Goal: Information Seeking & Learning: Understand process/instructions

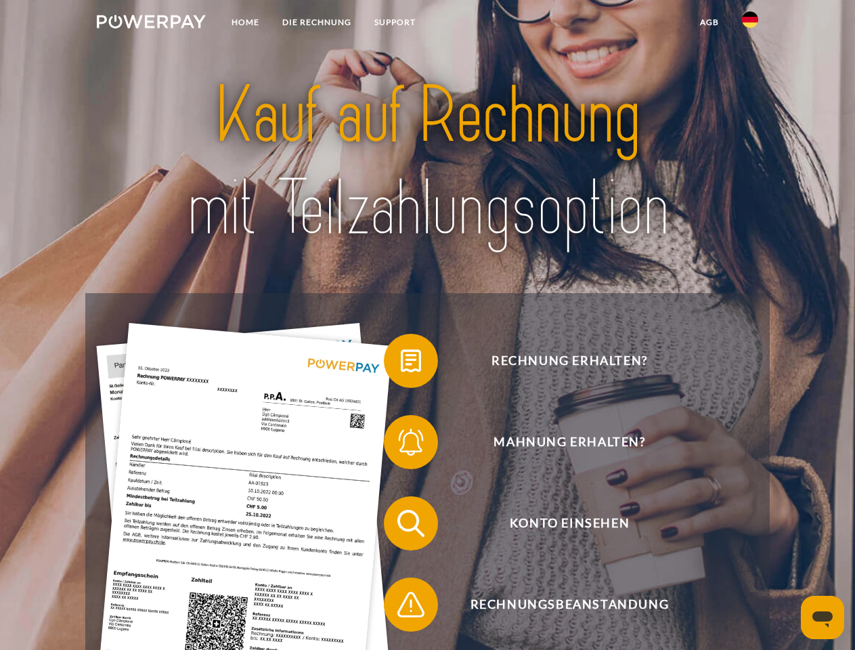
click at [151, 24] on img at bounding box center [151, 22] width 109 height 14
click at [750, 24] on img at bounding box center [750, 20] width 16 height 16
click at [709, 22] on link "agb" at bounding box center [710, 22] width 42 height 24
click at [401, 364] on span at bounding box center [391, 361] width 68 height 68
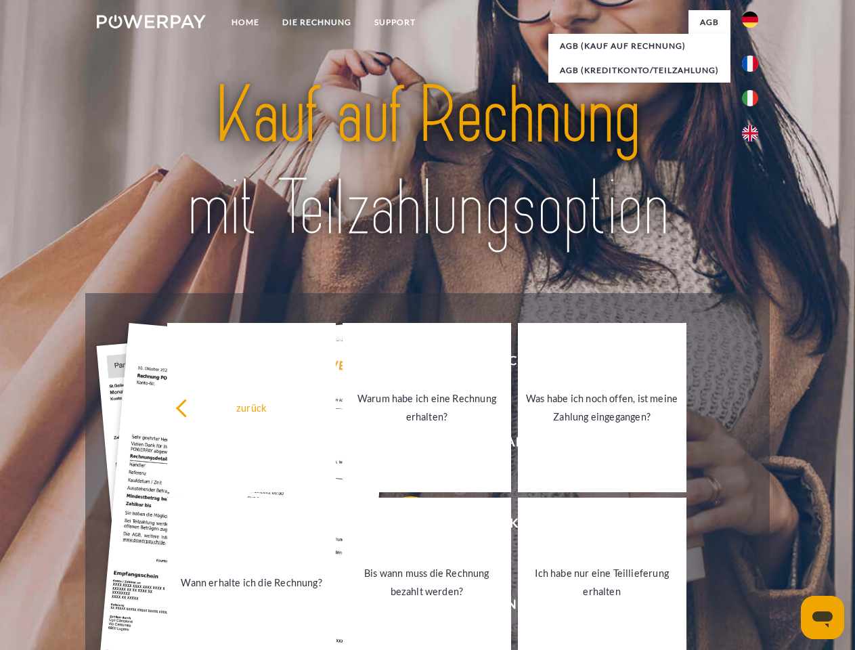
click at [401, 445] on link "Warum habe ich eine Rechnung erhalten?" at bounding box center [427, 407] width 169 height 169
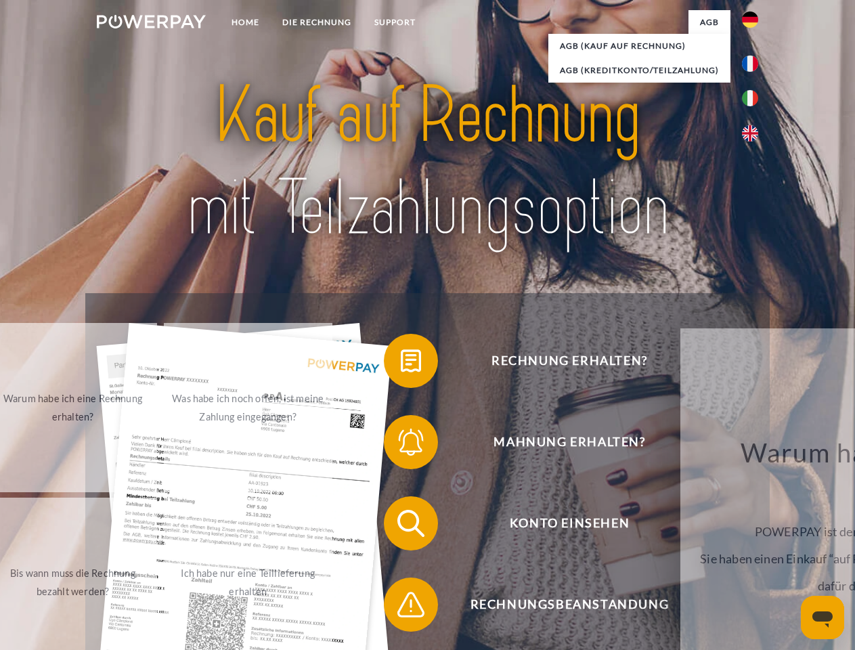
click at [401, 526] on span at bounding box center [391, 524] width 68 height 68
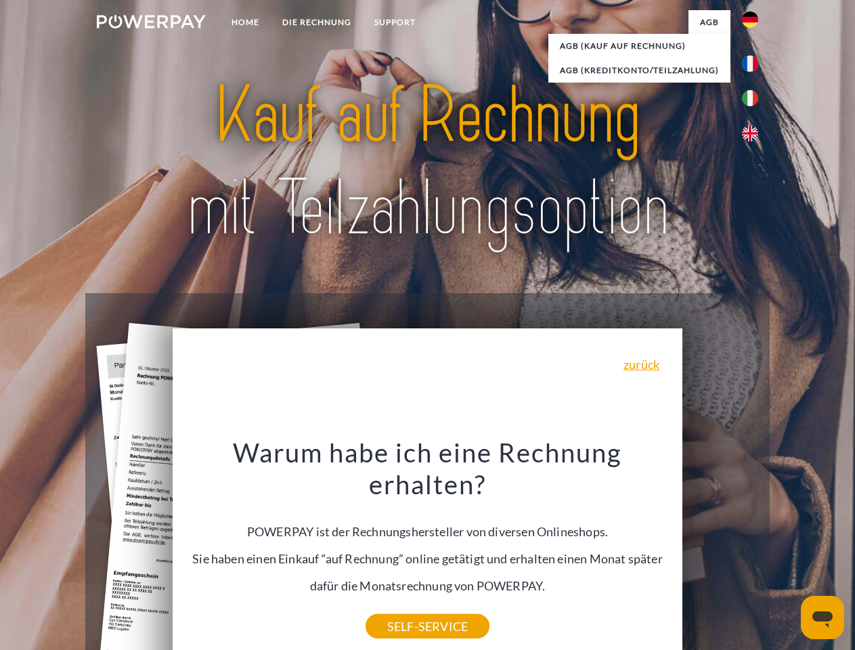
click at [401, 608] on div "Warum habe ich eine Rechnung erhalten? POWERPAY ist der Rechnungshersteller von…" at bounding box center [428, 531] width 494 height 190
click at [823, 618] on icon "Messaging-Fenster öffnen" at bounding box center [823, 620] width 20 height 16
